Goal: Information Seeking & Learning: Learn about a topic

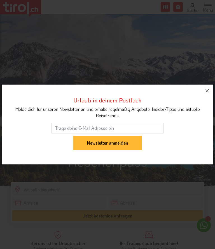
click at [208, 88] on icon "button" at bounding box center [207, 91] width 7 height 7
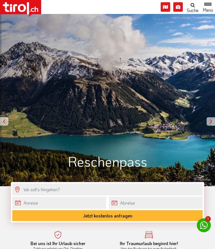
click at [212, 120] on div at bounding box center [210, 121] width 8 height 8
